Goal: Transaction & Acquisition: Purchase product/service

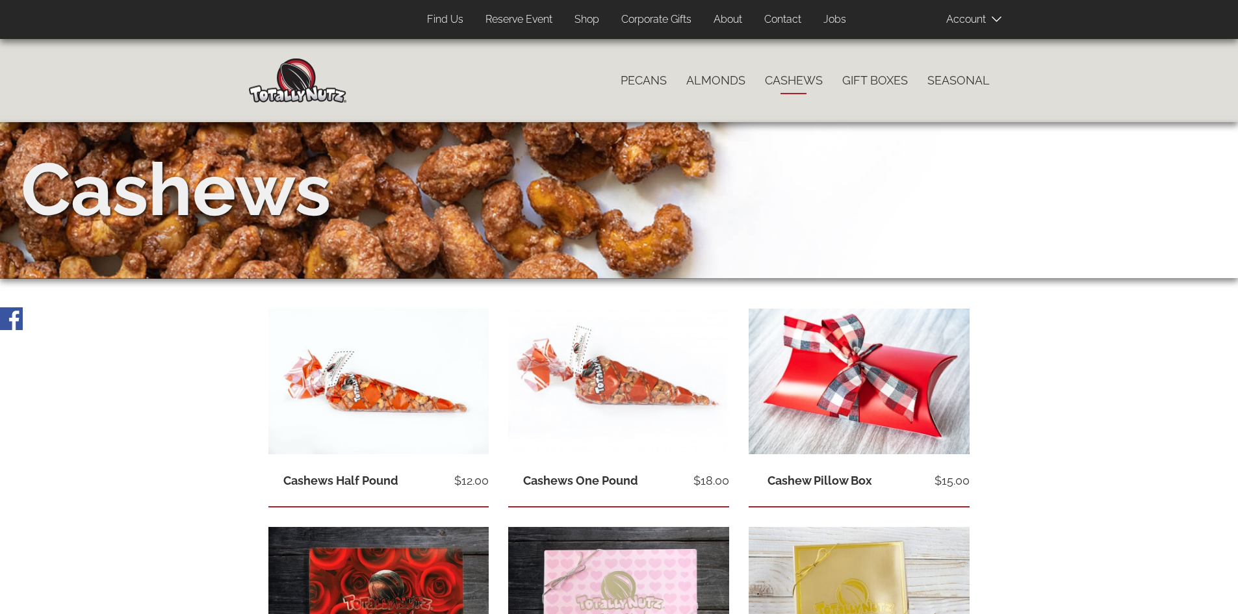
click at [584, 27] on link "Shop" at bounding box center [587, 19] width 44 height 25
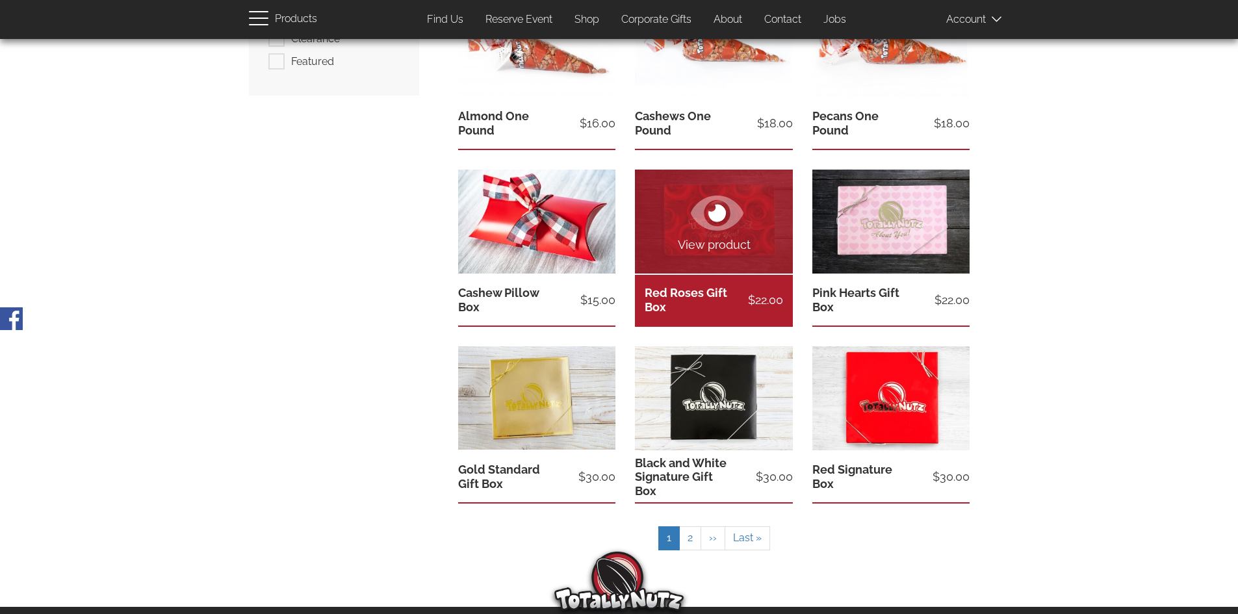
scroll to position [390, 0]
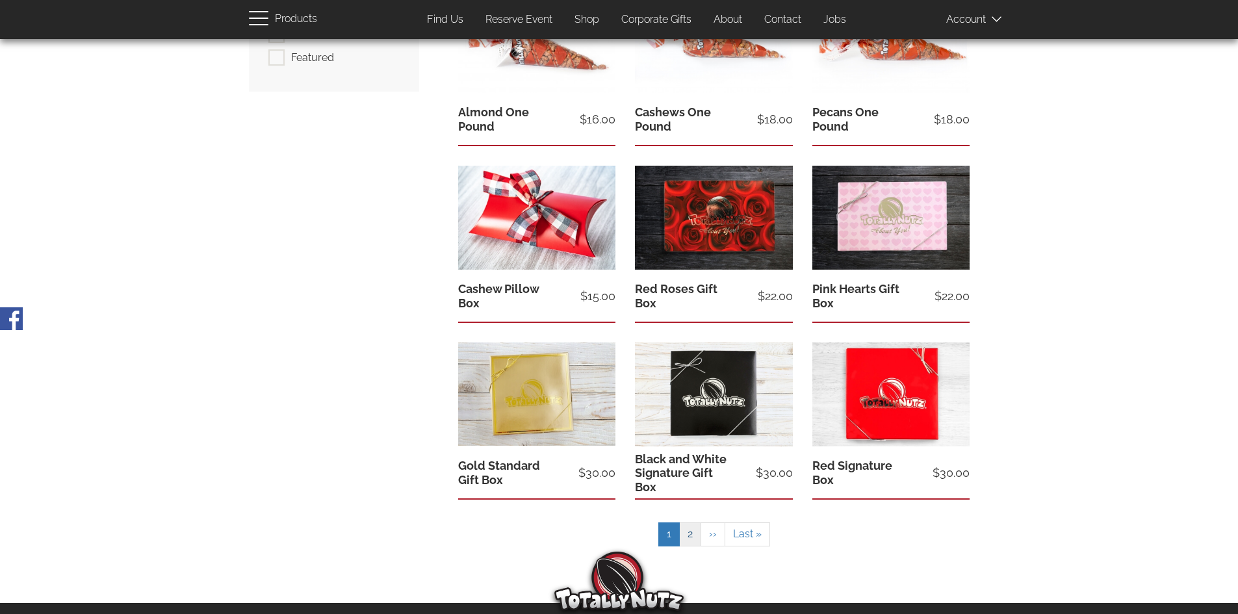
click at [693, 540] on link "Page 2" at bounding box center [690, 534] width 22 height 24
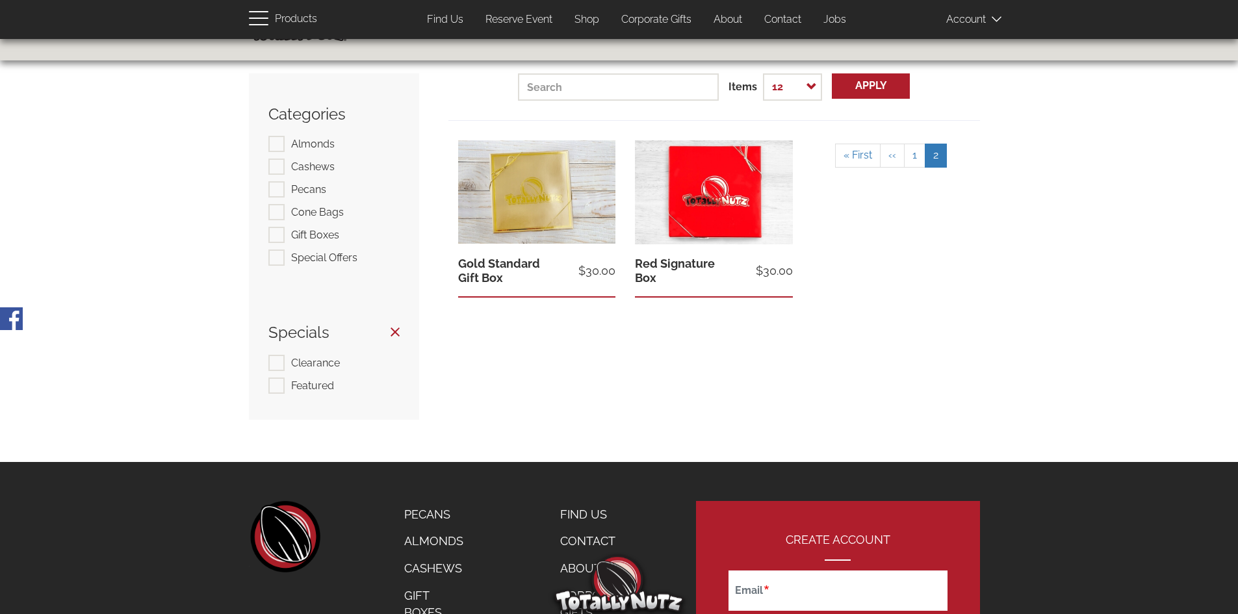
scroll to position [0, 0]
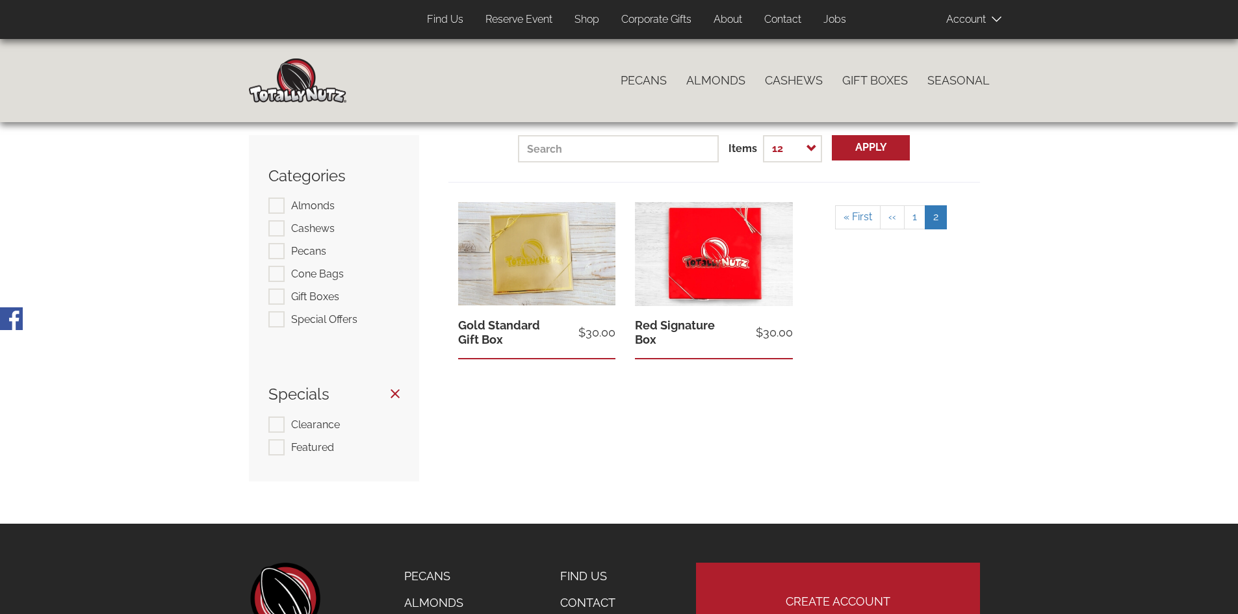
click at [731, 18] on link "About" at bounding box center [728, 19] width 48 height 25
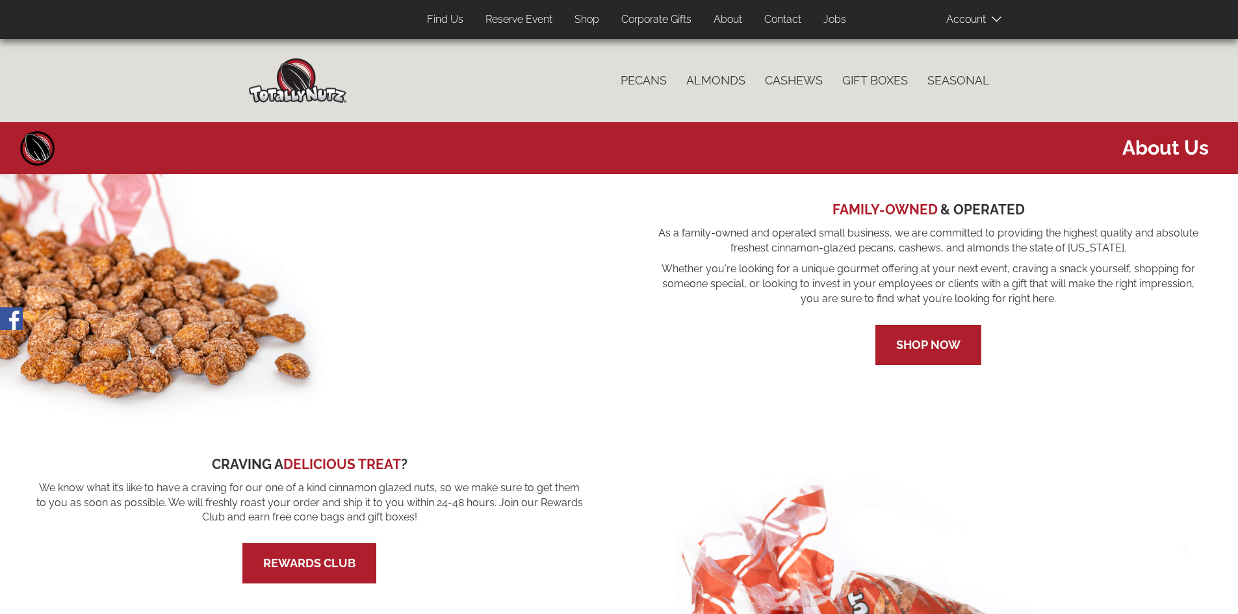
click at [581, 21] on link "Shop" at bounding box center [587, 19] width 44 height 25
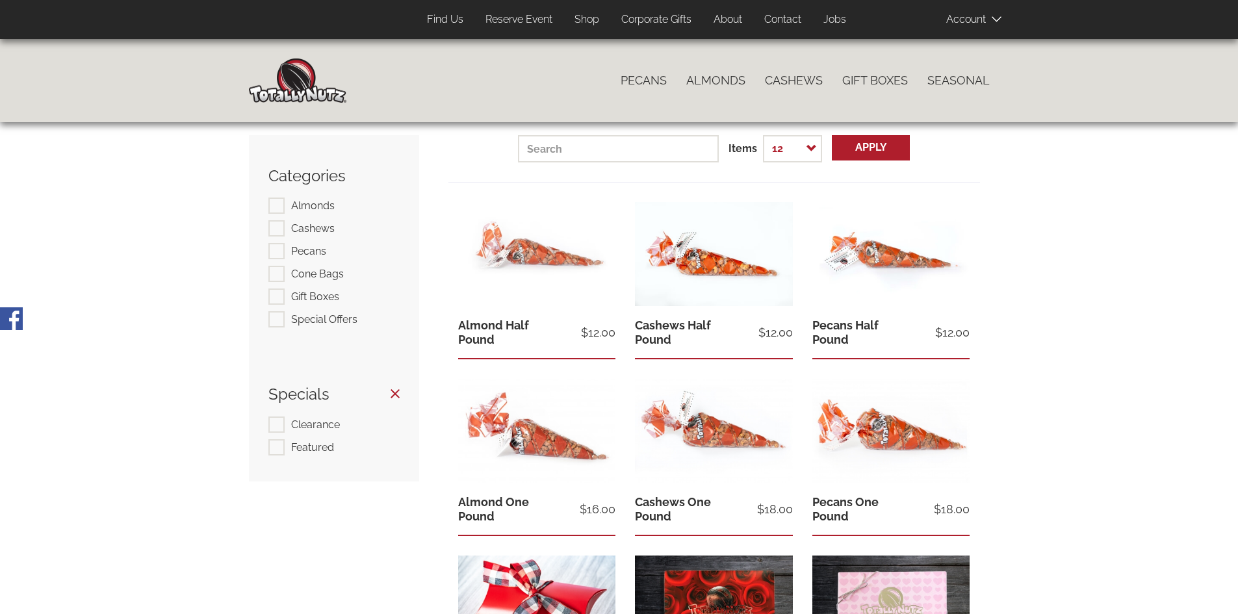
click at [534, 428] on icon at bounding box center [540, 423] width 18 height 18
